Goal: Task Accomplishment & Management: Understand process/instructions

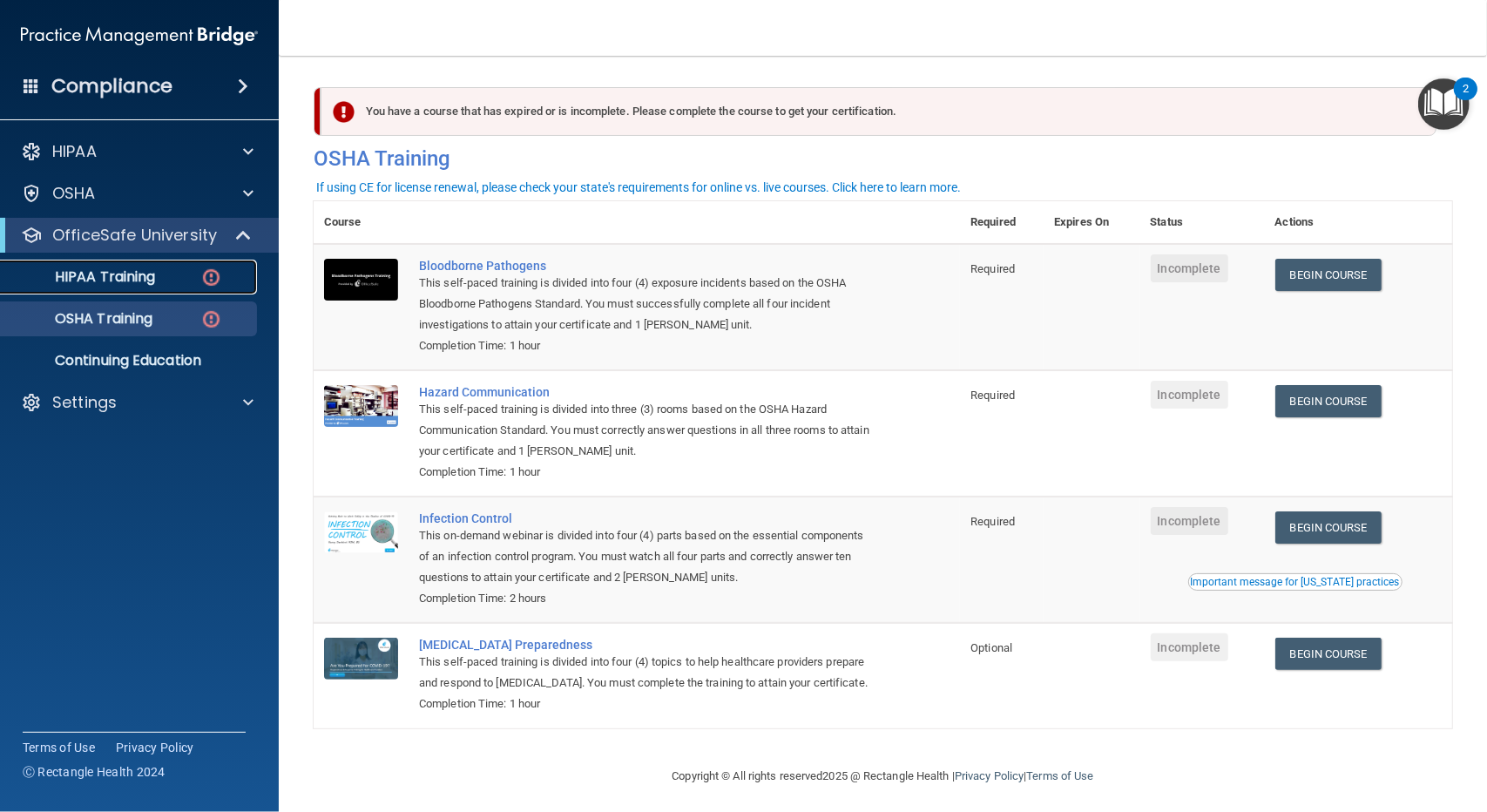
click at [160, 277] on div "HIPAA Training" at bounding box center [130, 277] width 238 height 18
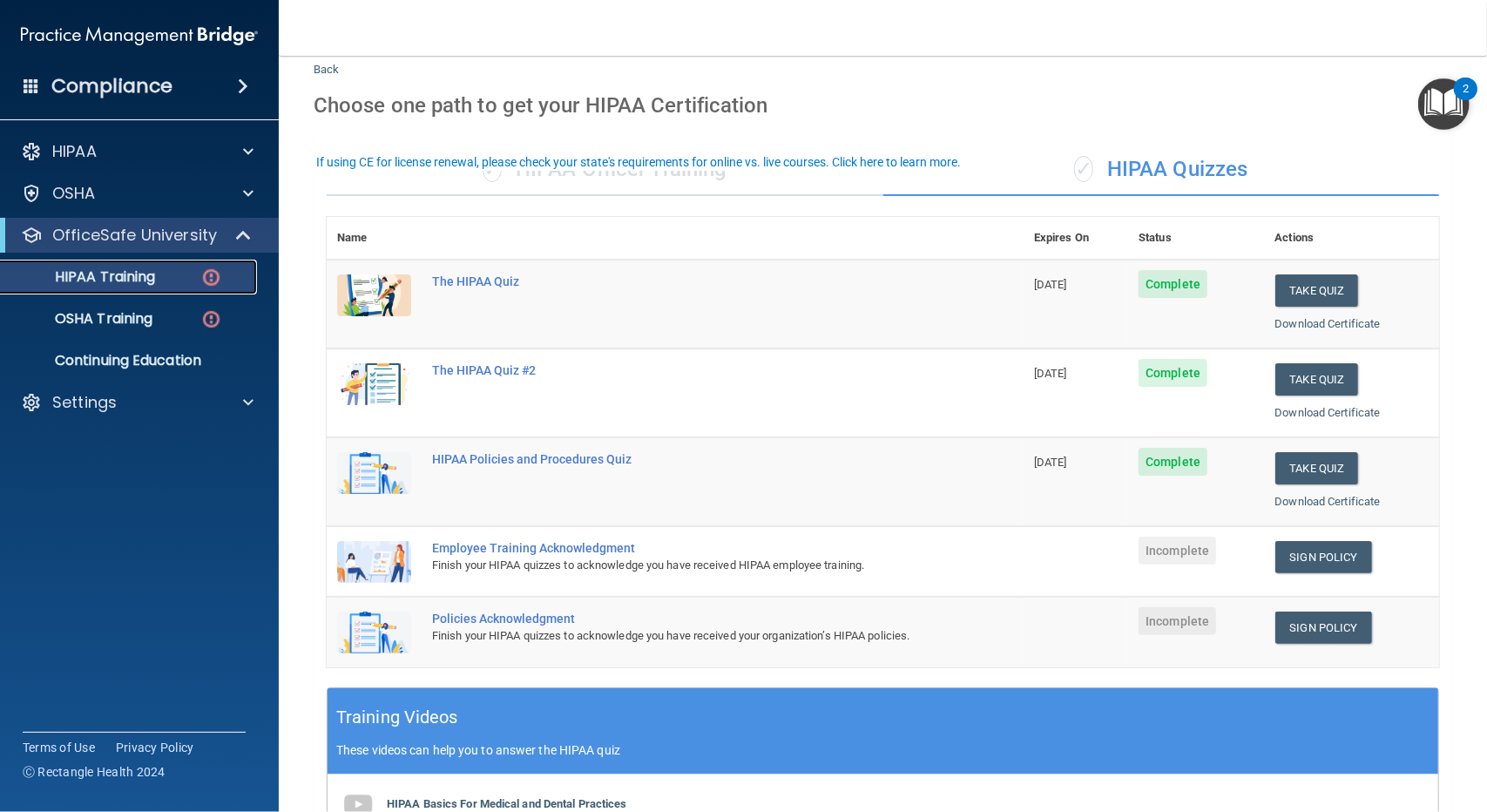
scroll to position [87, 0]
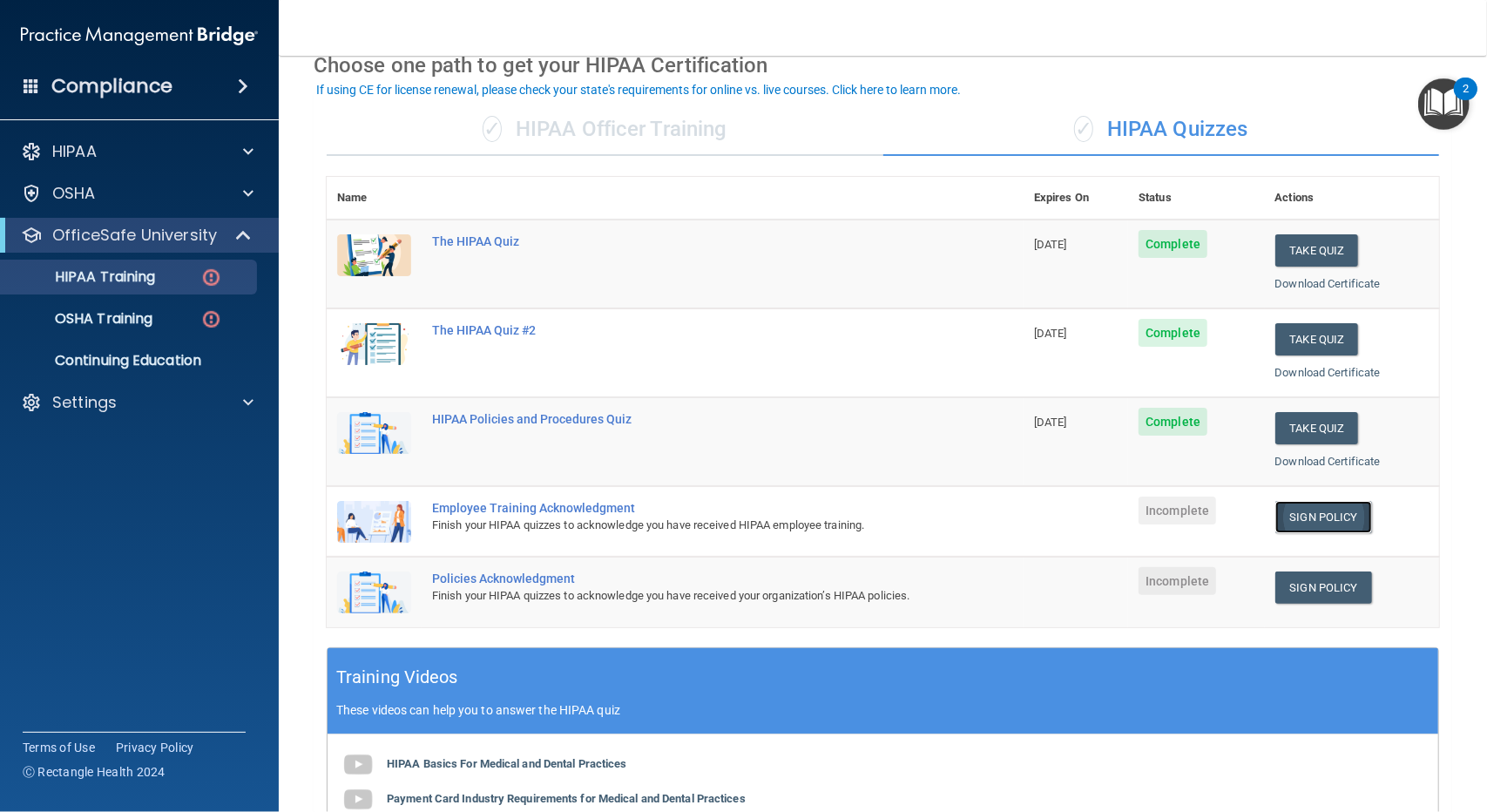
click at [1286, 519] on link "Sign Policy" at bounding box center [1323, 517] width 97 height 32
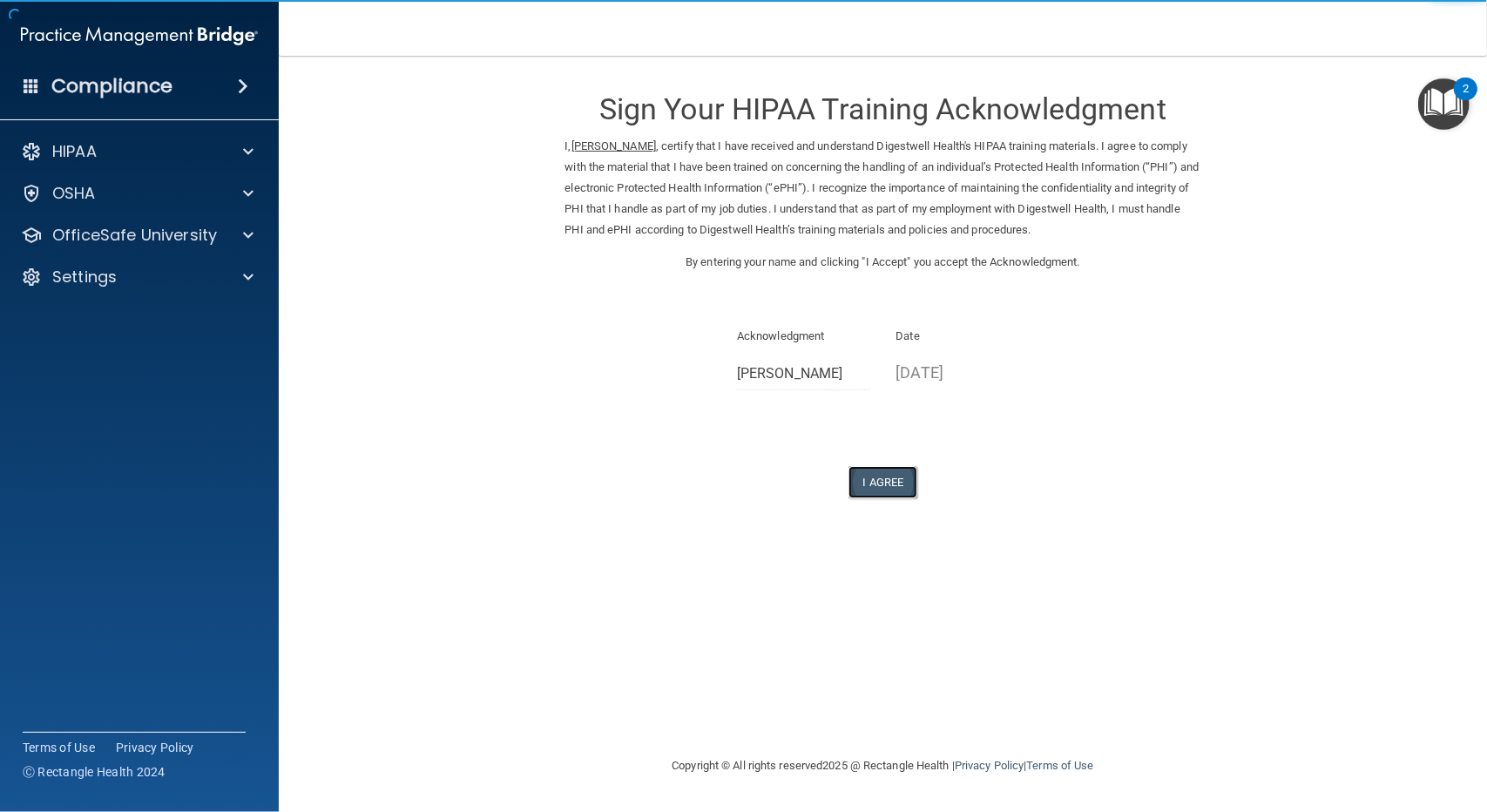
click at [905, 484] on button "I Agree" at bounding box center [883, 482] width 70 height 32
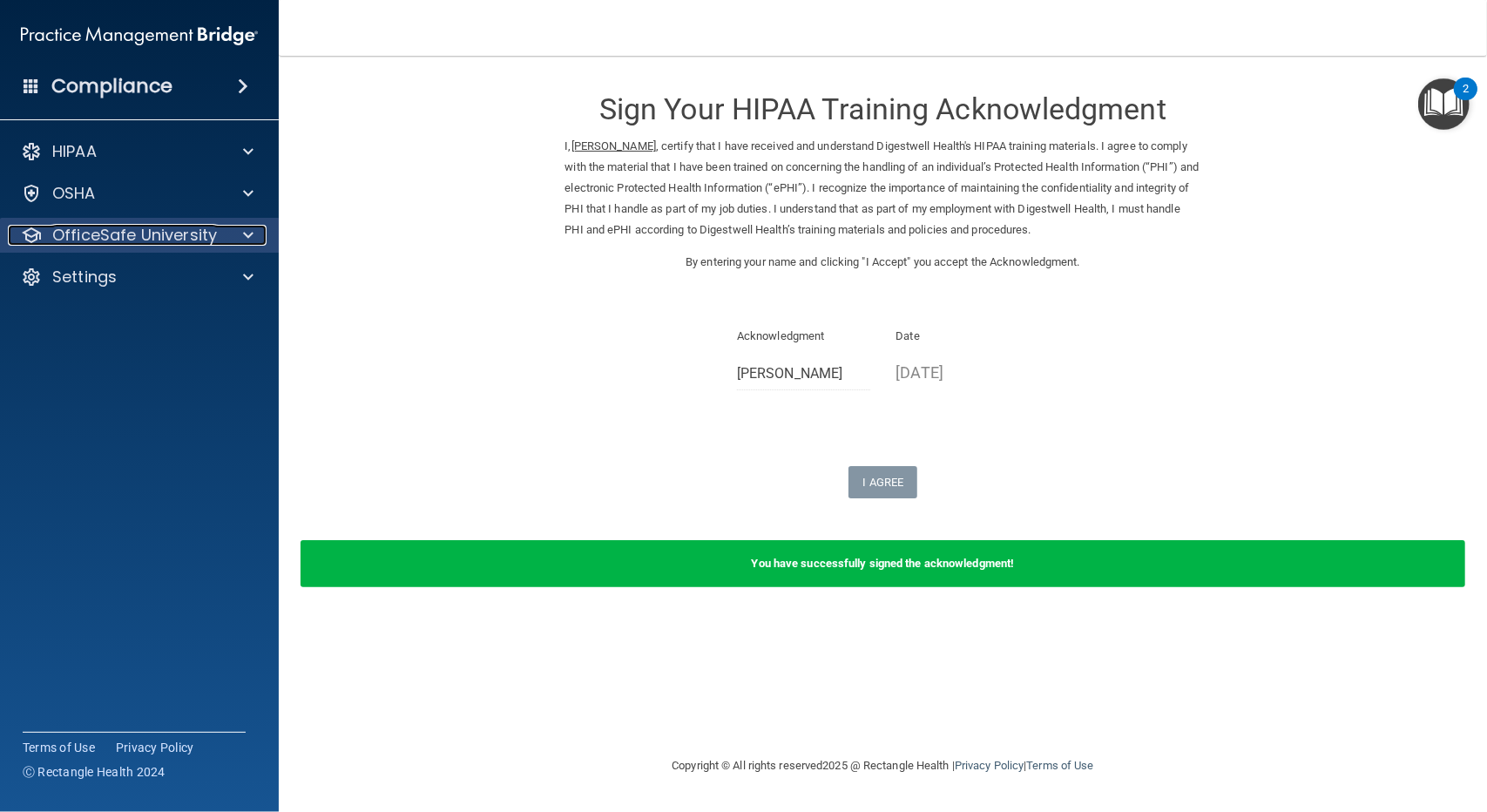
click at [173, 238] on p "OfficeSafe University" at bounding box center [135, 235] width 165 height 21
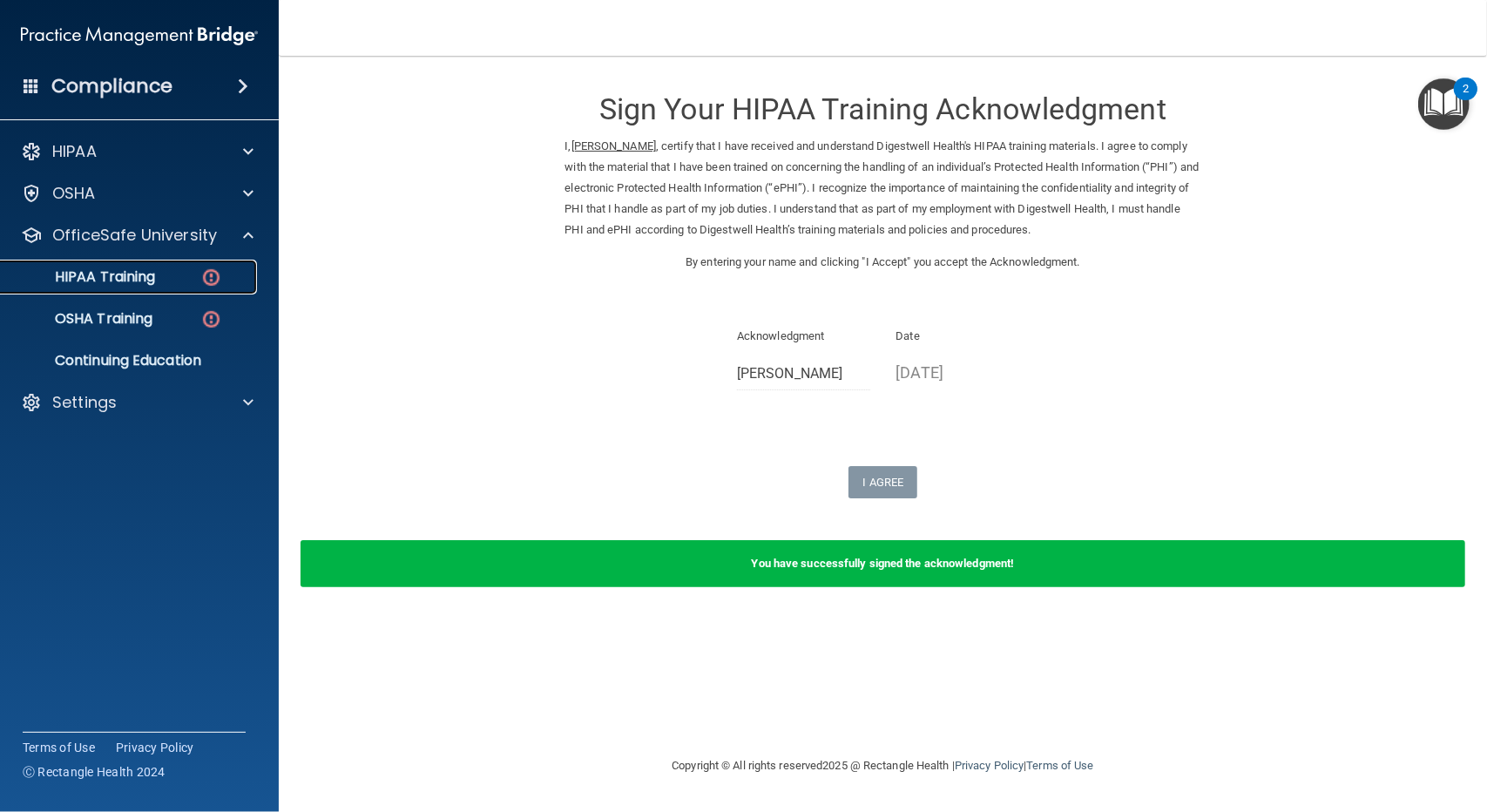
click at [179, 271] on div "HIPAA Training" at bounding box center [130, 277] width 238 height 18
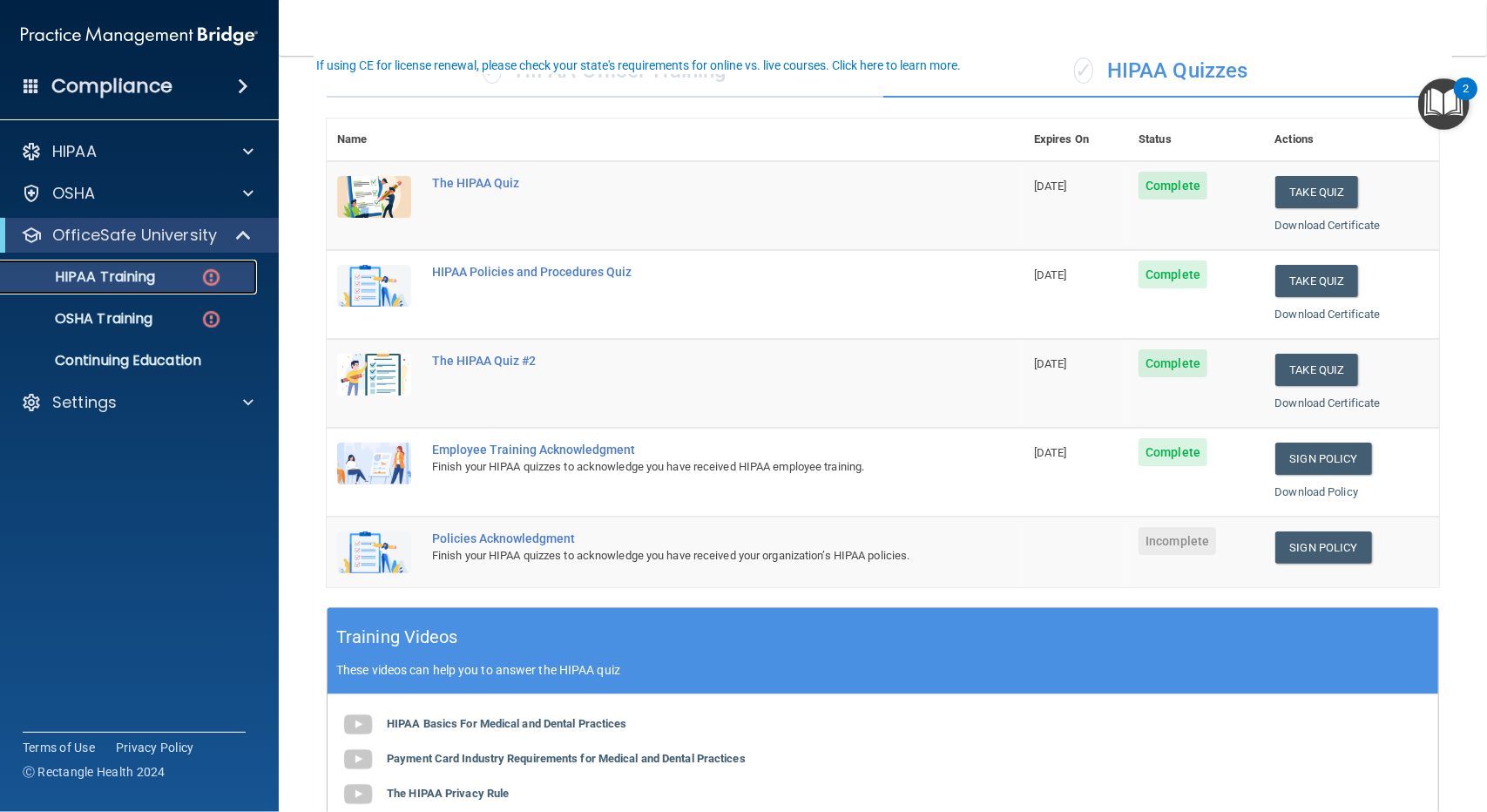
scroll to position [262, 0]
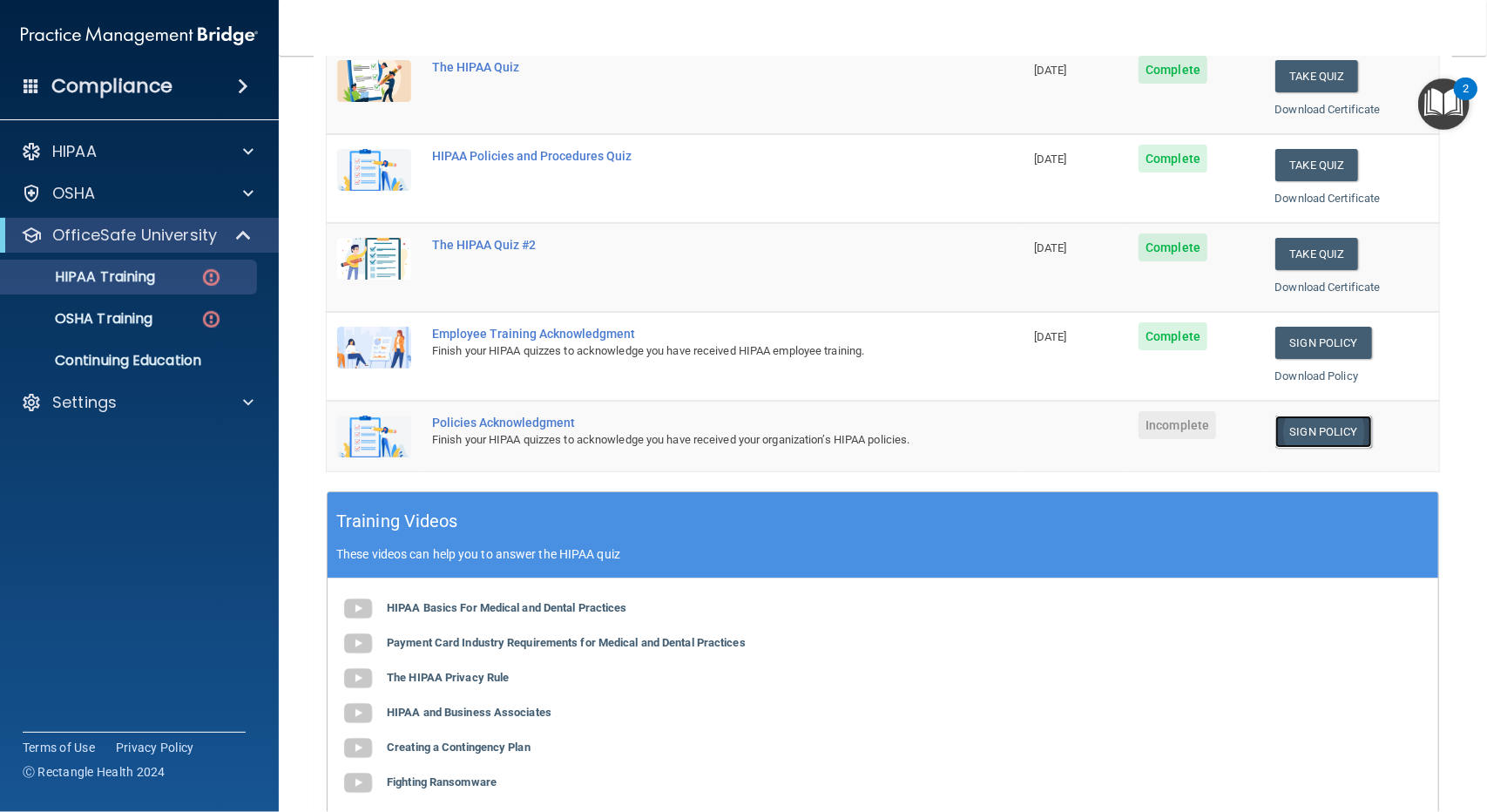
click at [1331, 436] on link "Sign Policy" at bounding box center [1323, 432] width 97 height 32
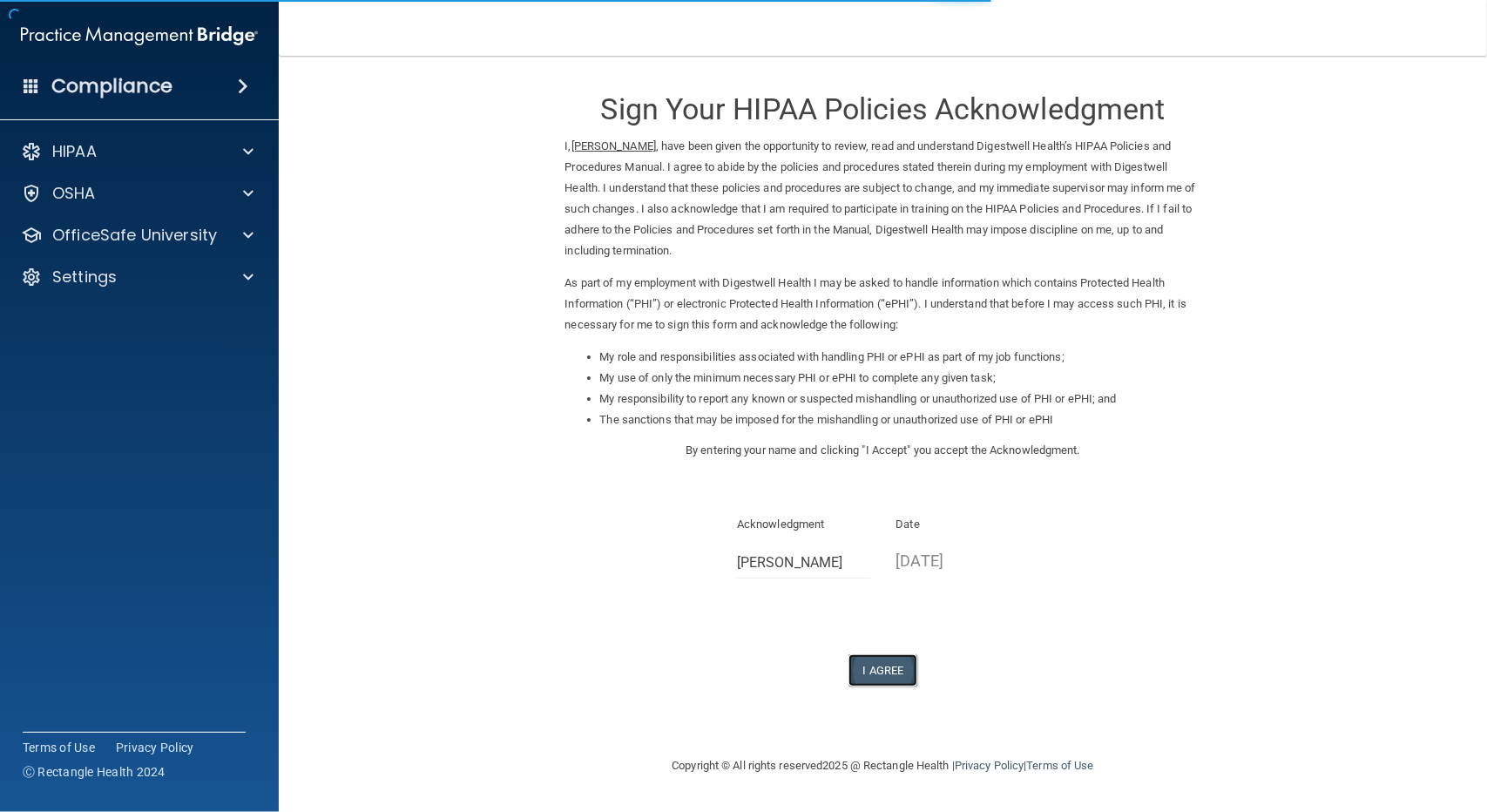
click at [885, 671] on button "I Agree" at bounding box center [883, 670] width 70 height 32
